Goal: Find specific page/section

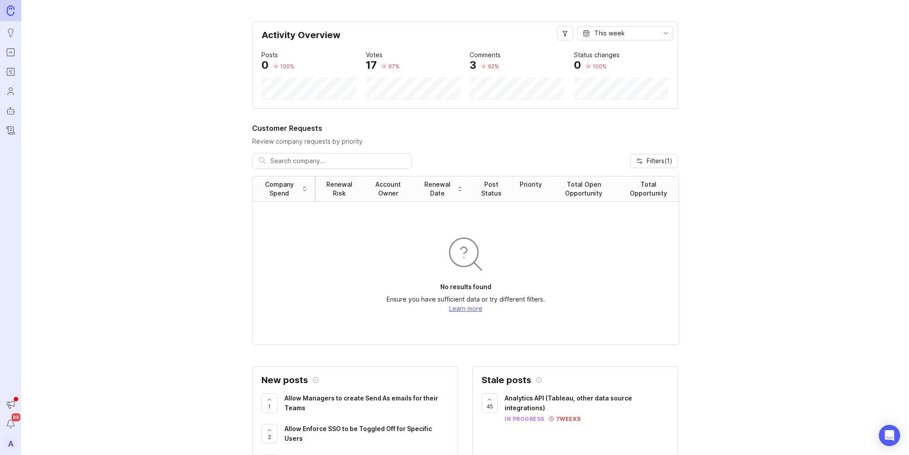
click at [8, 51] on icon "Portal" at bounding box center [11, 52] width 10 height 11
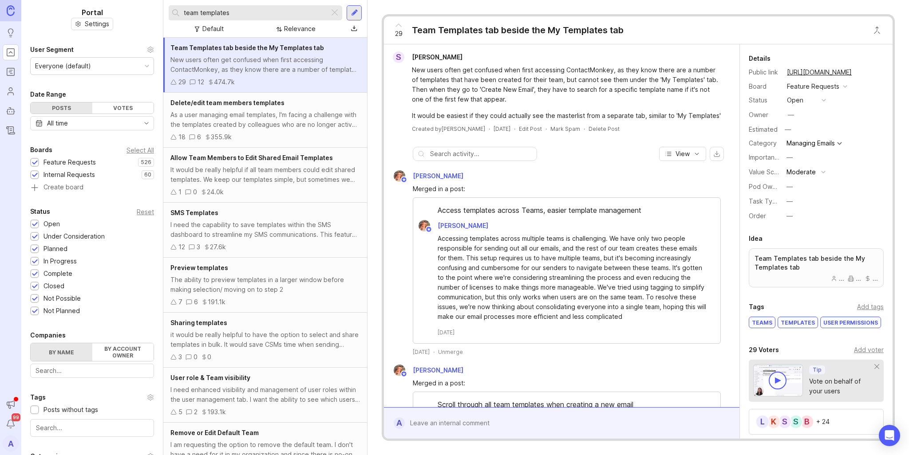
drag, startPoint x: 332, startPoint y: 13, endPoint x: 308, endPoint y: 14, distance: 24.0
click at [332, 13] on div at bounding box center [334, 13] width 11 height 12
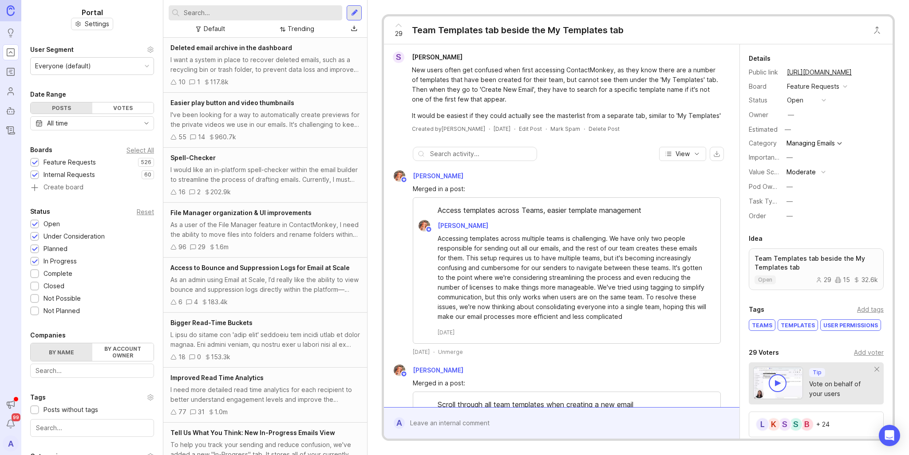
click at [307, 12] on input "text" at bounding box center [261, 13] width 155 height 10
type input "recall"
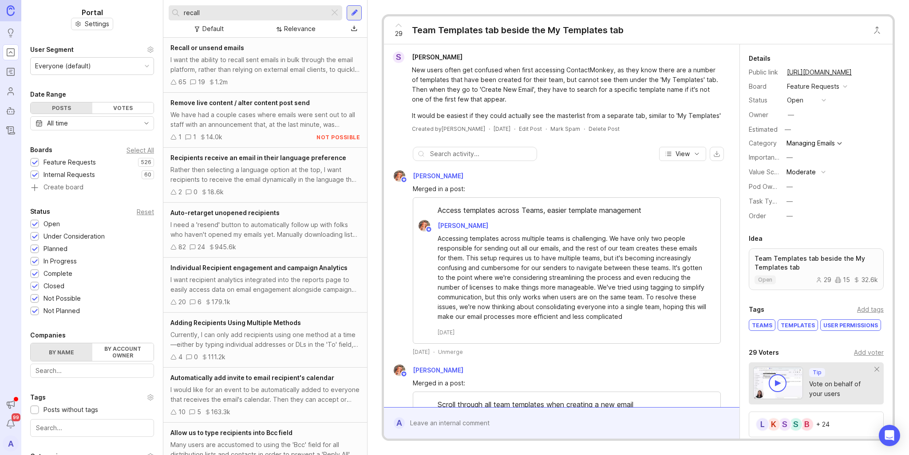
click at [258, 69] on div "I want the ability to recall sent emails in bulk through the email platform, ra…" at bounding box center [265, 65] width 190 height 20
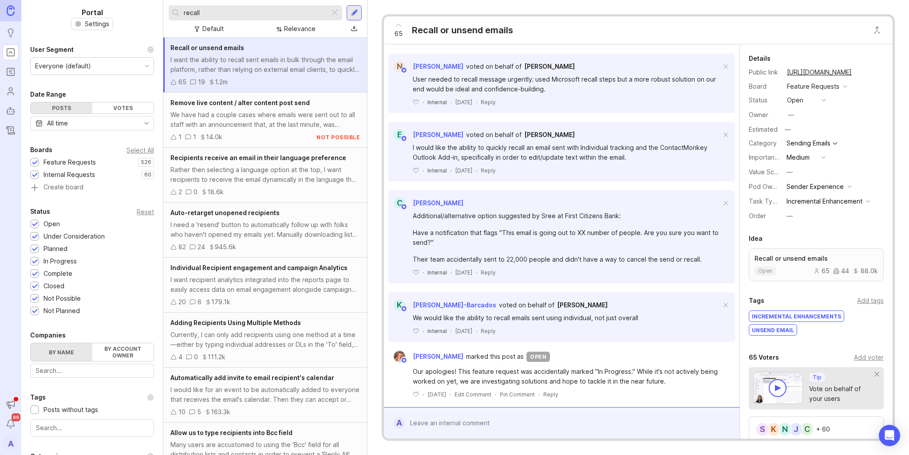
scroll to position [133, 0]
